Goal: Task Accomplishment & Management: Use online tool/utility

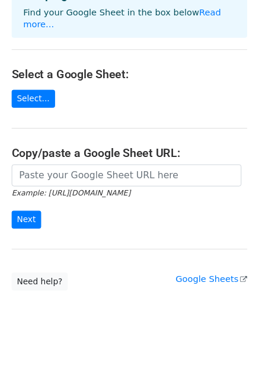
scroll to position [95, 0]
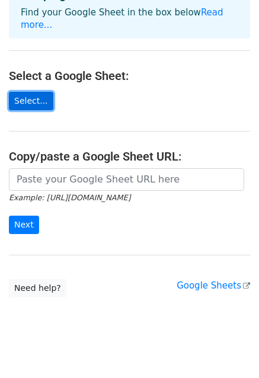
click at [40, 92] on link "Select..." at bounding box center [31, 101] width 44 height 18
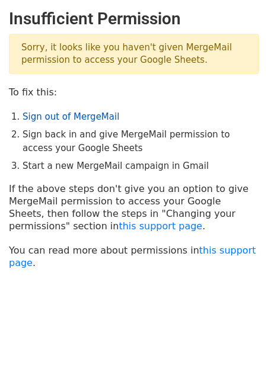
click at [85, 117] on link "Sign out of MergeMail" at bounding box center [71, 116] width 97 height 11
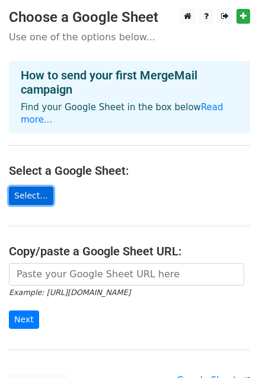
click at [32, 187] on link "Select..." at bounding box center [31, 196] width 44 height 18
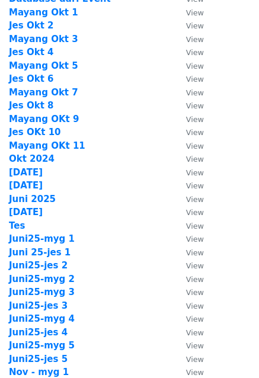
scroll to position [178, 0]
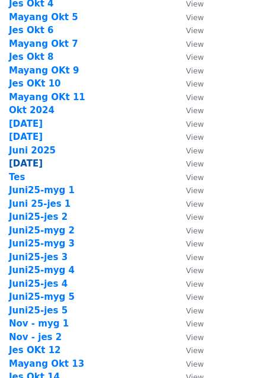
click at [43, 160] on strong "September 2025" at bounding box center [26, 163] width 34 height 11
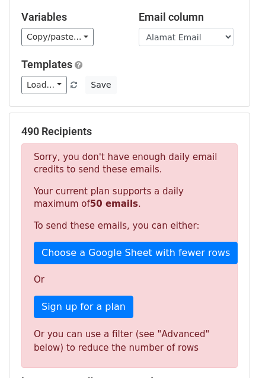
scroll to position [121, 0]
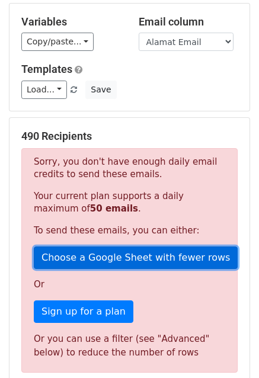
click at [115, 246] on link "Choose a Google Sheet with fewer rows" at bounding box center [136, 257] width 204 height 23
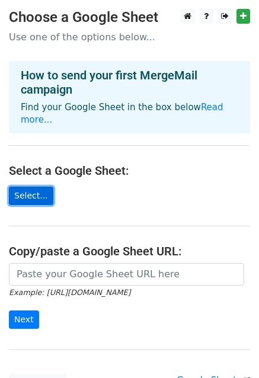
click at [36, 187] on link "Select..." at bounding box center [31, 196] width 44 height 18
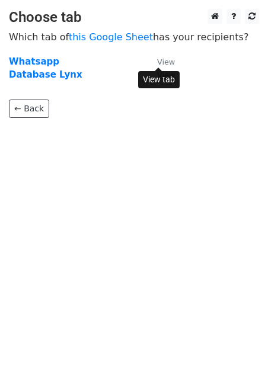
click at [168, 59] on small "View" at bounding box center [166, 61] width 18 height 9
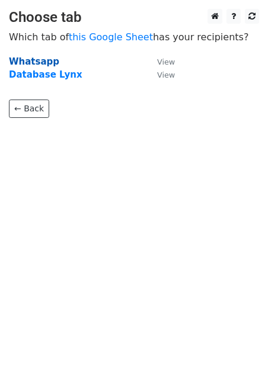
click at [28, 60] on strong "Whatsapp" at bounding box center [34, 61] width 50 height 11
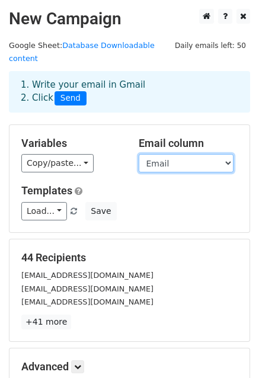
click at [206, 154] on select "No. Nama No. HP Instansi Jabatan Email Sumber Download Lynx" at bounding box center [186, 163] width 95 height 18
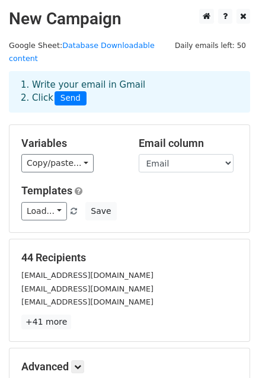
click at [114, 184] on h5 "Templates" at bounding box center [129, 190] width 216 height 13
click at [52, 202] on link "Load..." at bounding box center [44, 211] width 46 height 18
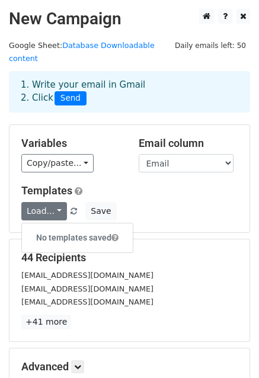
click at [123, 184] on h5 "Templates" at bounding box center [129, 190] width 216 height 13
